Goal: Check status: Check status

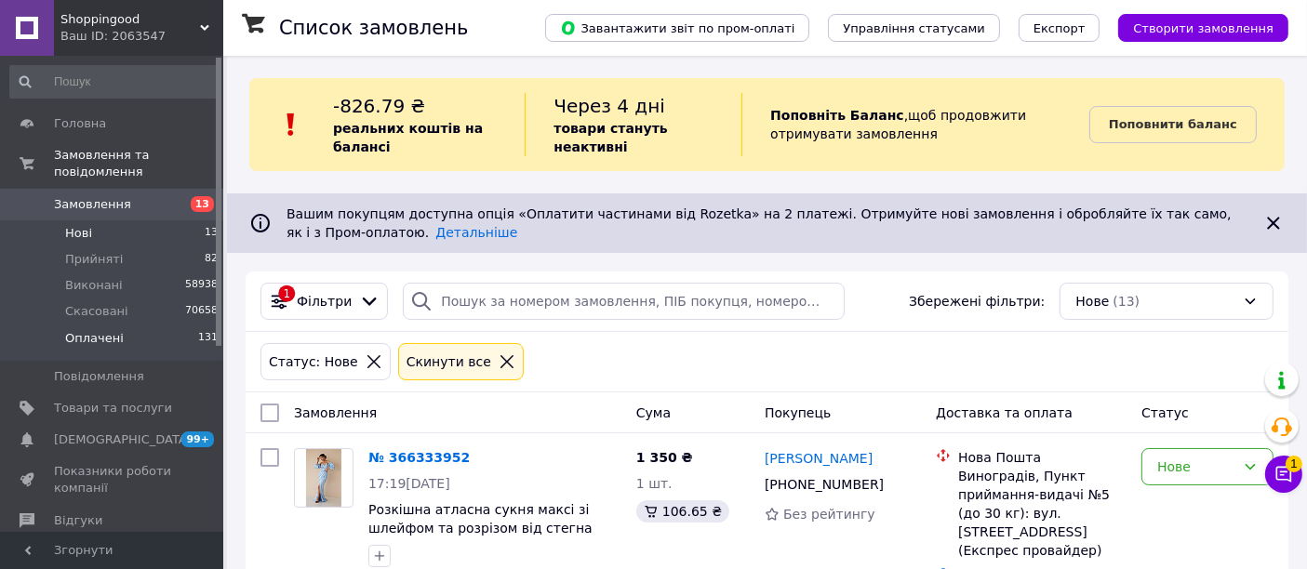
click at [87, 330] on span "Оплачені" at bounding box center [94, 338] width 59 height 17
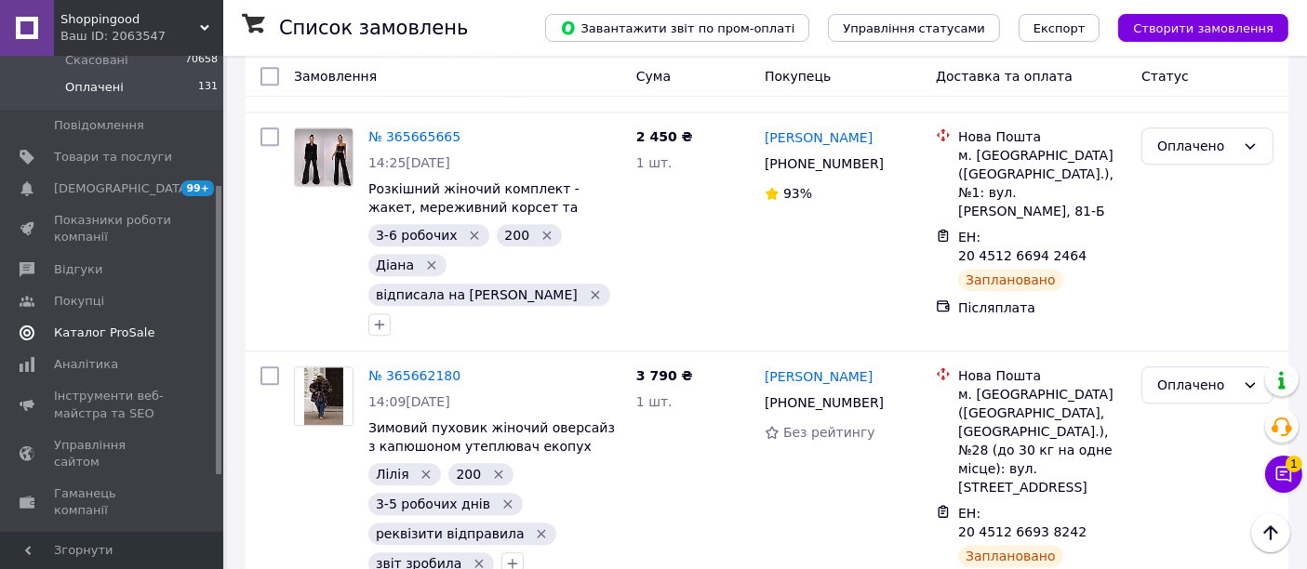
scroll to position [100, 0]
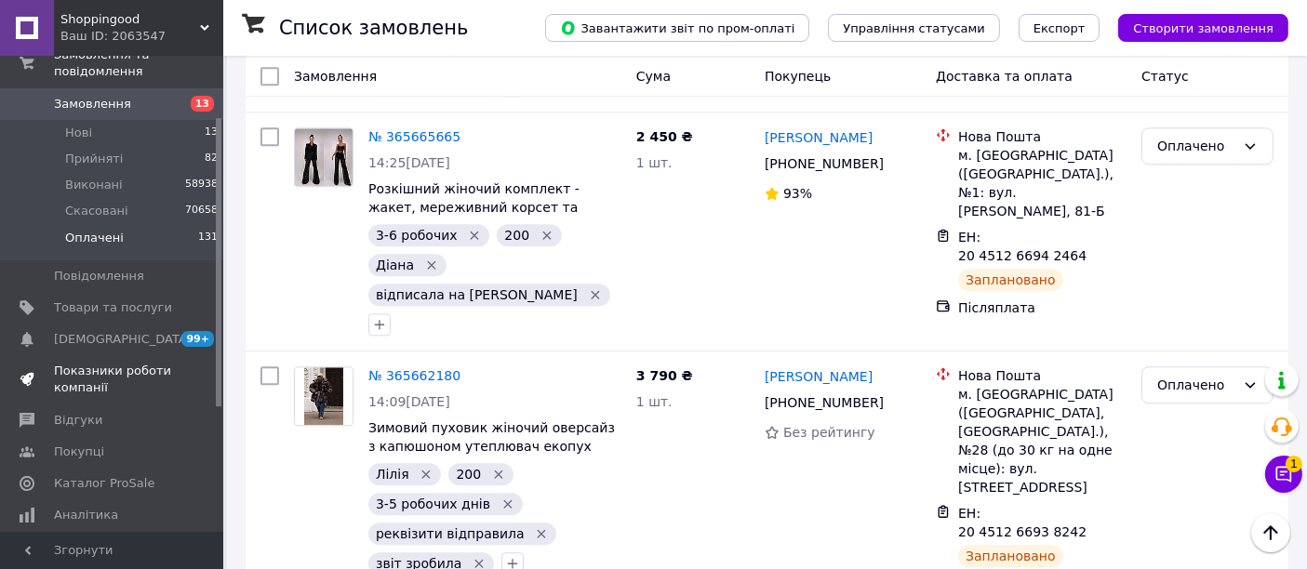
click at [98, 363] on span "Показники роботи компанії" at bounding box center [113, 379] width 118 height 33
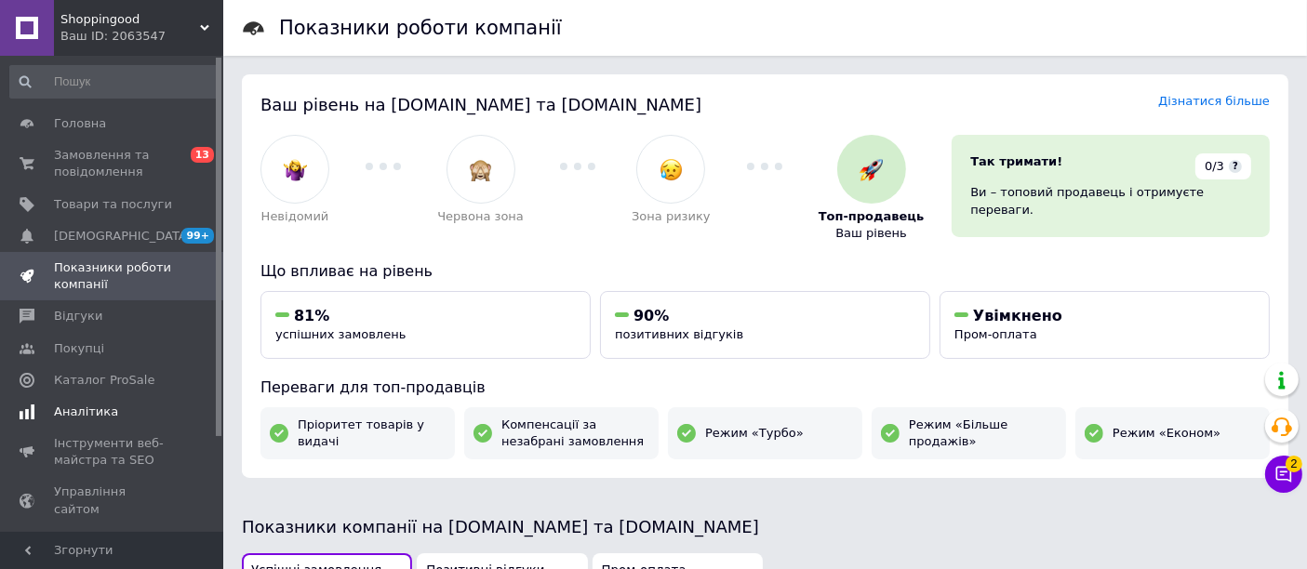
click at [86, 405] on span "Аналітика" at bounding box center [86, 412] width 64 height 17
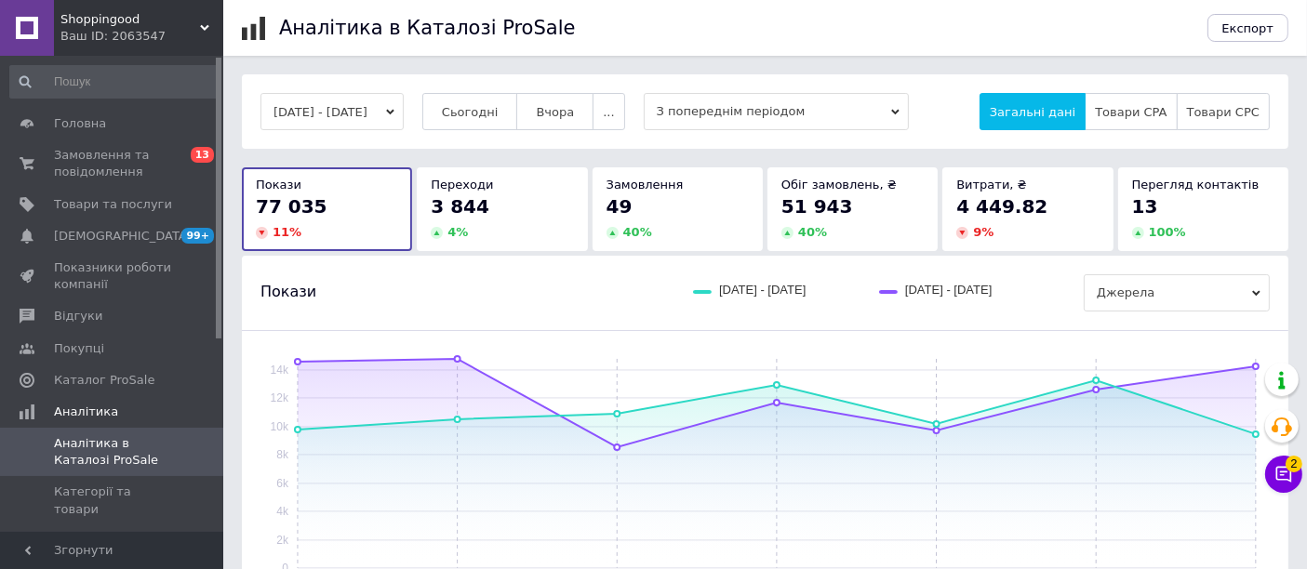
click at [404, 106] on button "[DATE] - [DATE]" at bounding box center [331, 111] width 143 height 37
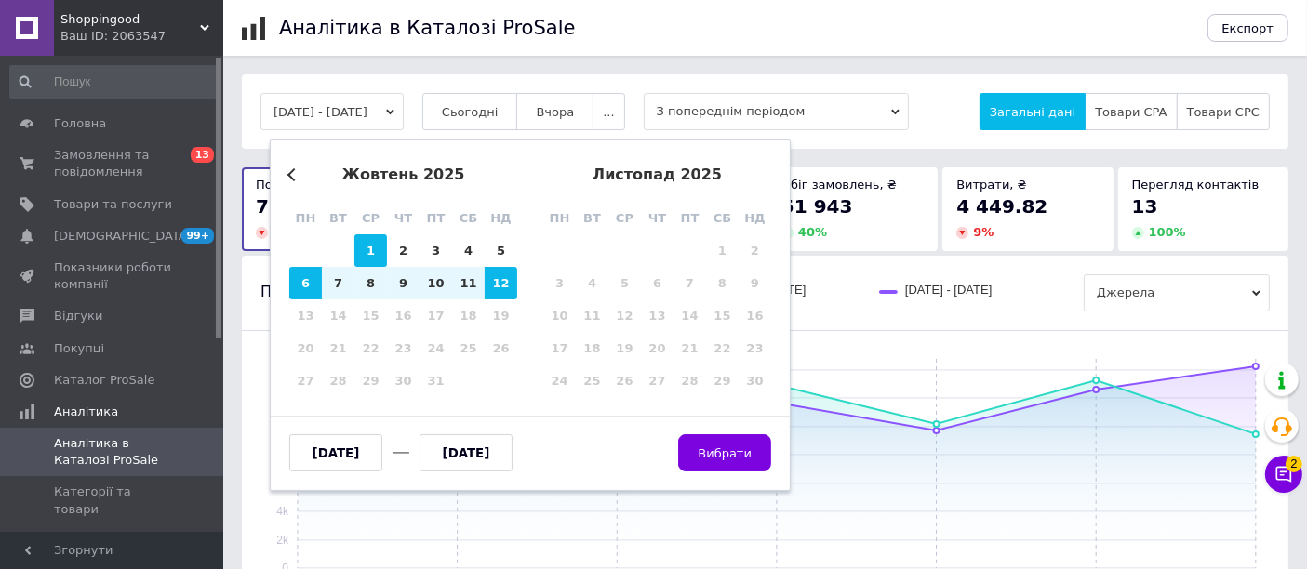
click at [369, 248] on div "1" at bounding box center [370, 250] width 33 height 33
type input "[DATE]"
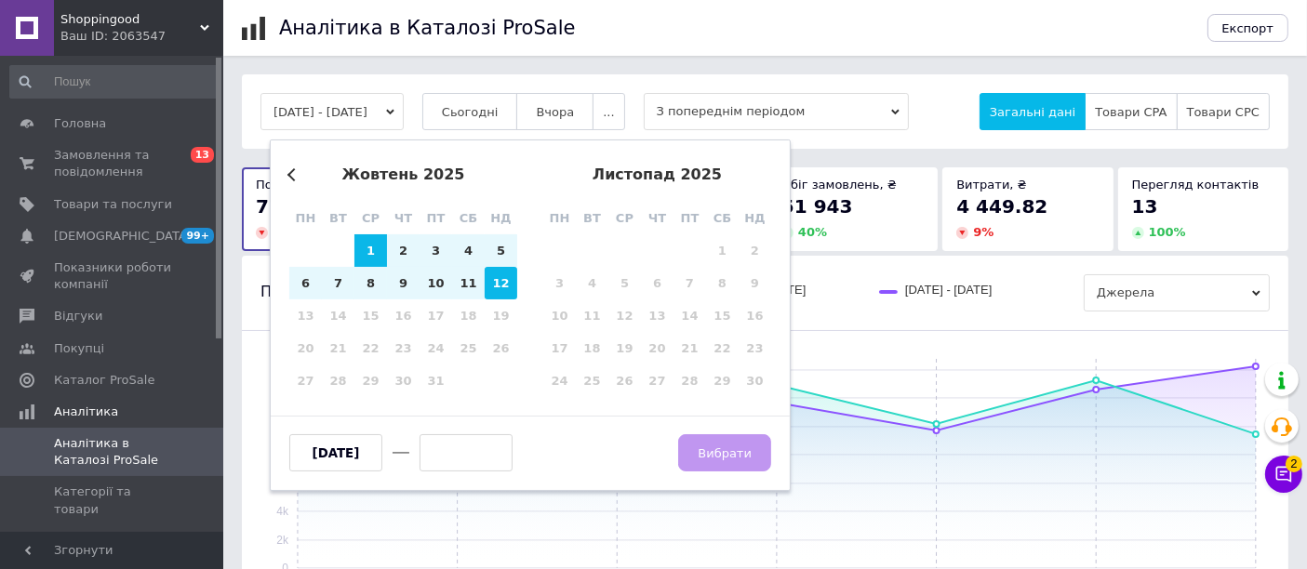
click at [495, 282] on div "12" at bounding box center [501, 283] width 33 height 33
type input "[DATE]"
click at [721, 446] on span "Вибрати" at bounding box center [725, 453] width 54 height 14
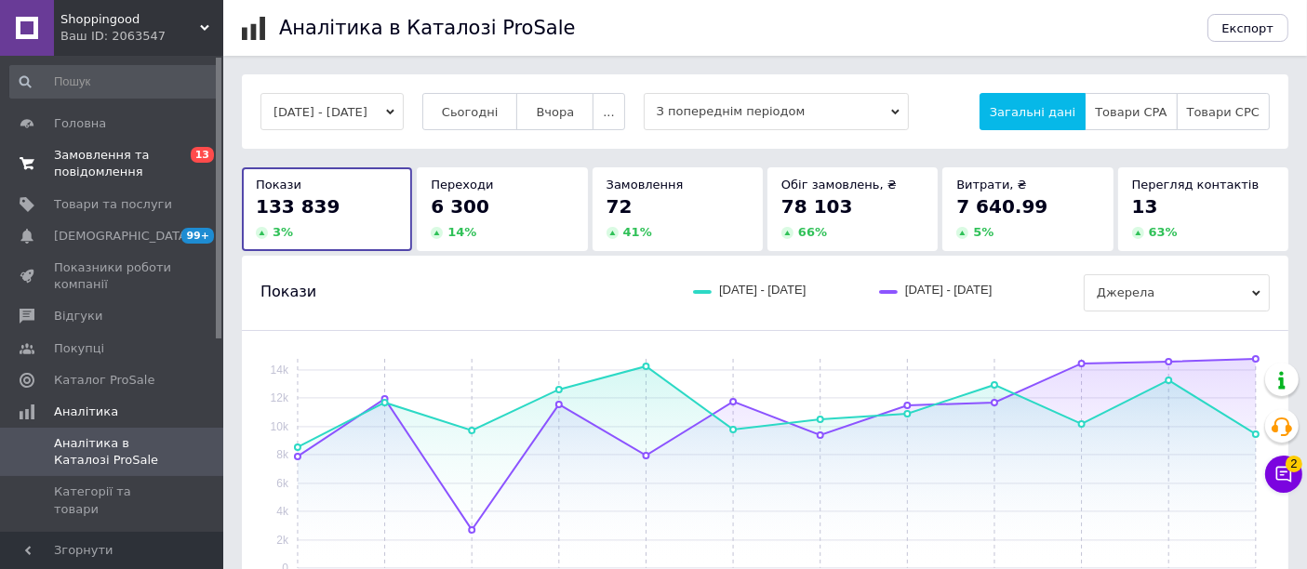
click at [86, 159] on span "Замовлення та повідомлення" at bounding box center [113, 163] width 118 height 33
